Goal: Check status: Check status

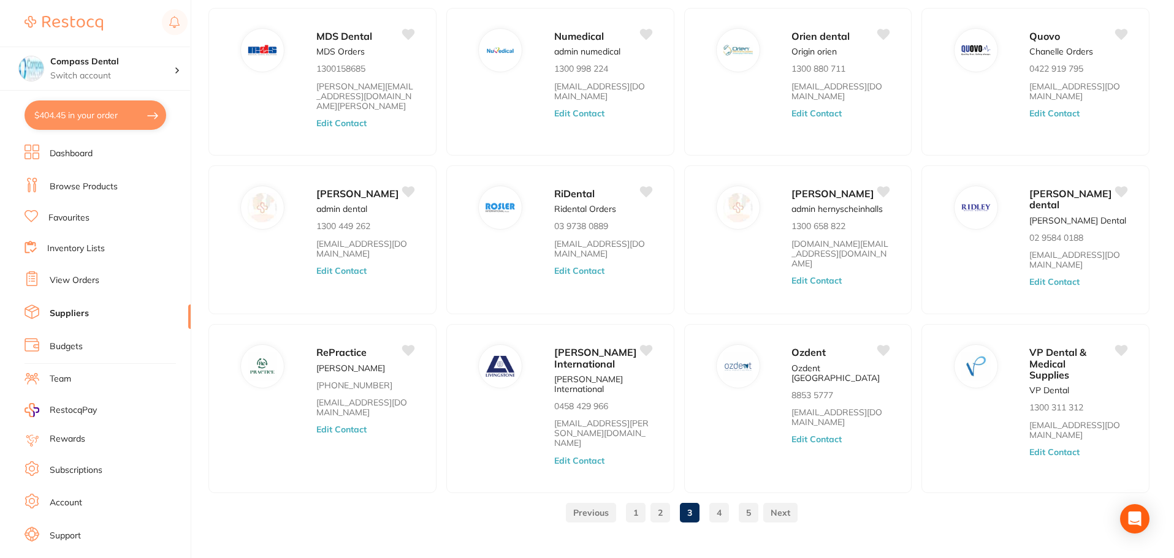
click at [71, 283] on link "View Orders" at bounding box center [75, 281] width 50 height 12
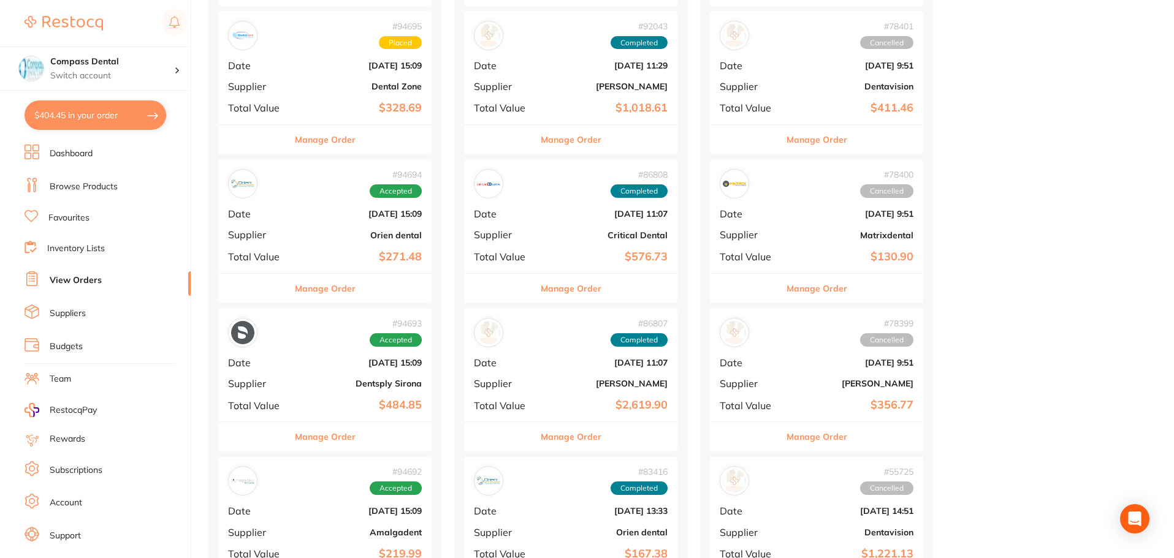
scroll to position [490, 0]
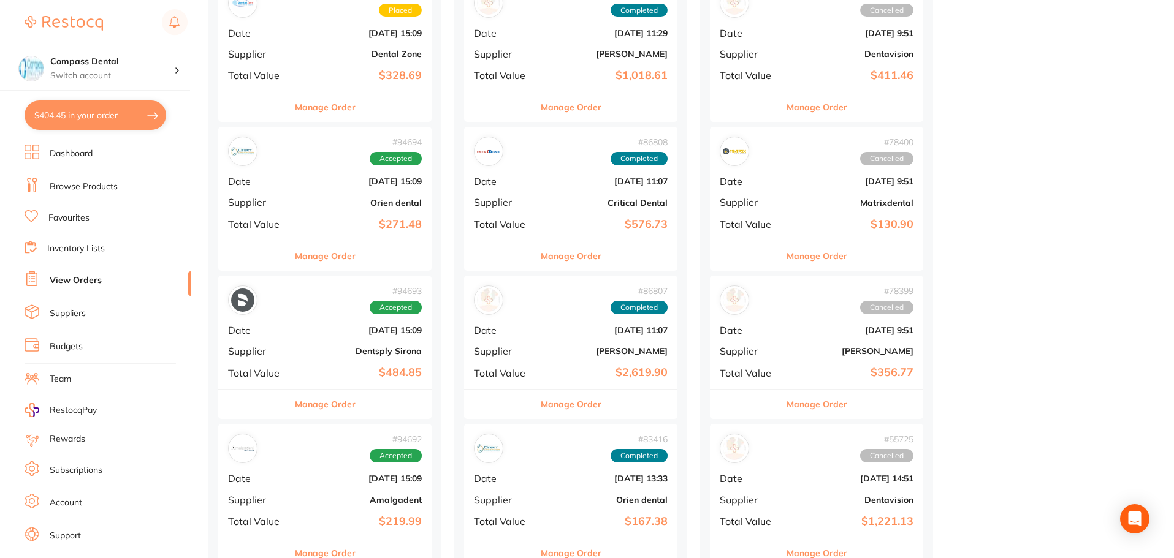
click at [304, 400] on button "Manage Order" at bounding box center [325, 404] width 61 height 29
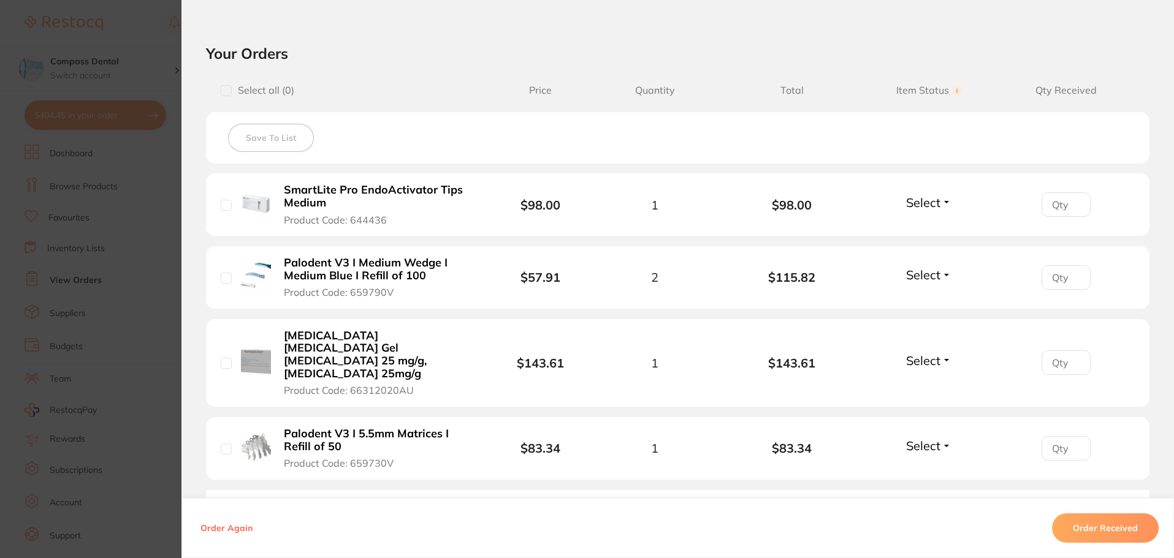
scroll to position [306, 0]
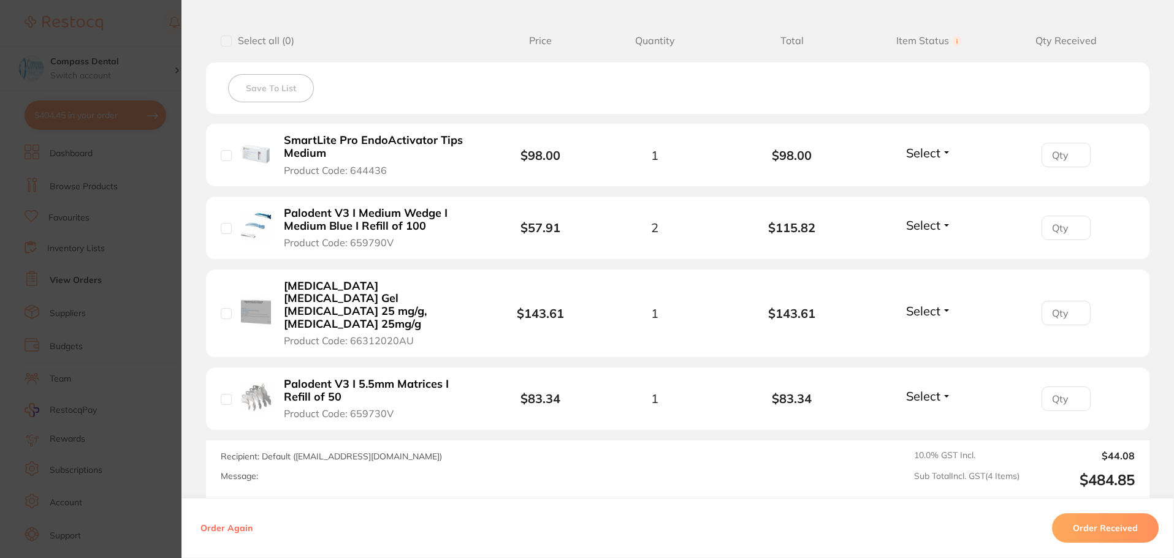
click at [1077, 530] on button "Order Received" at bounding box center [1105, 528] width 107 height 29
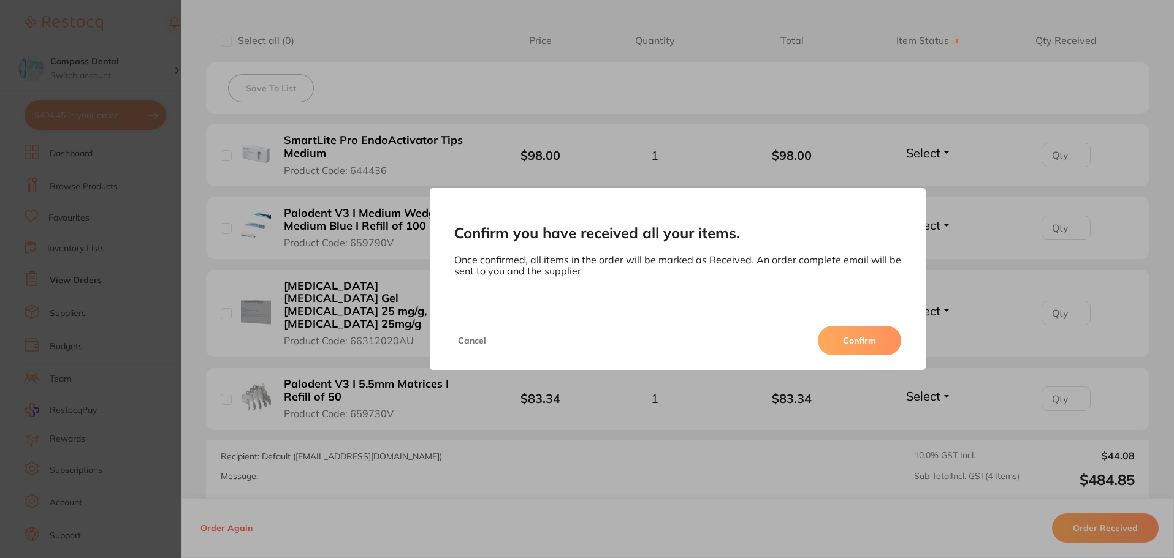
click at [851, 344] on button "Confirm" at bounding box center [859, 340] width 83 height 29
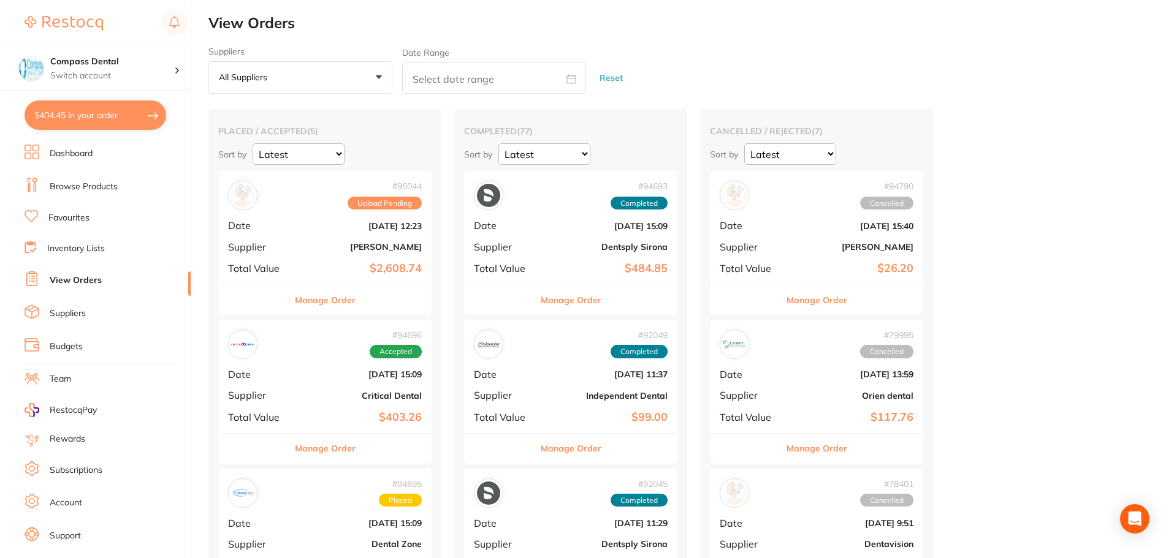
click at [389, 255] on div "# 95044 Upload Pending Date [DATE] 12:23 Supplier [PERSON_NAME] Total Value $2,…" at bounding box center [324, 227] width 213 height 113
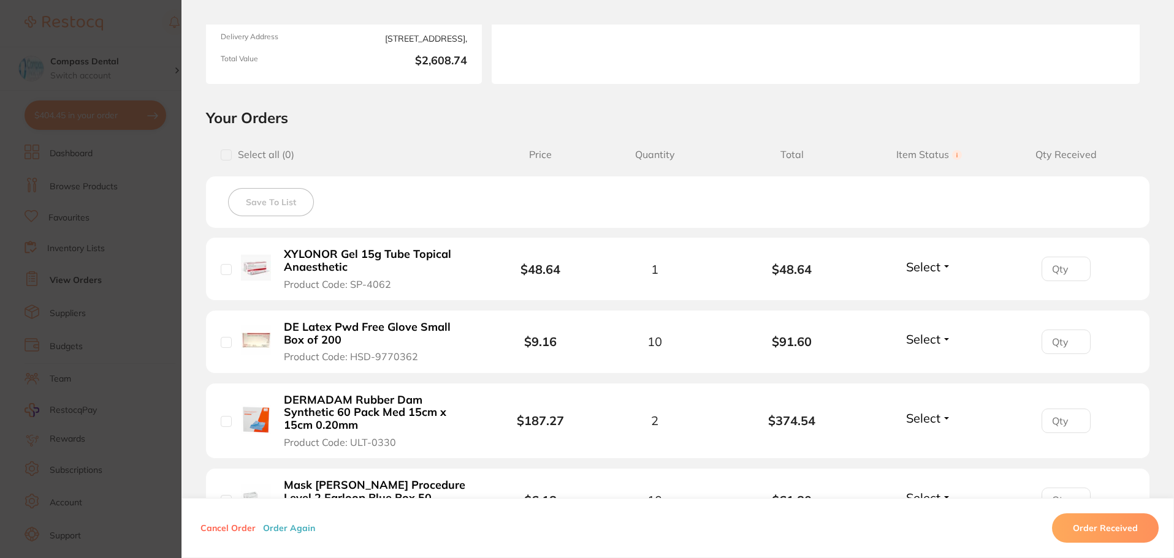
scroll to position [190, 0]
